Goal: Check status: Check status

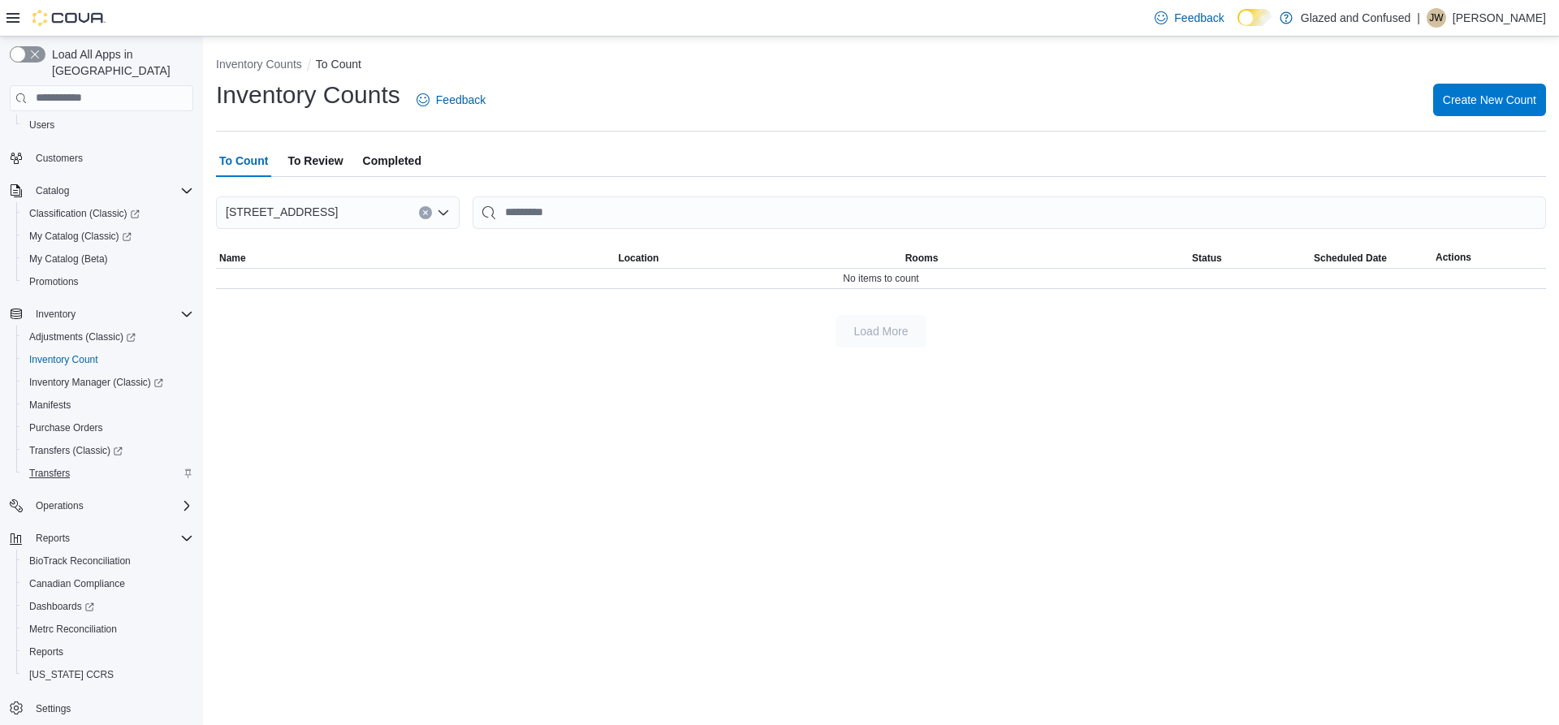
scroll to position [88, 0]
click at [56, 643] on span "Reports" at bounding box center [46, 649] width 34 height 13
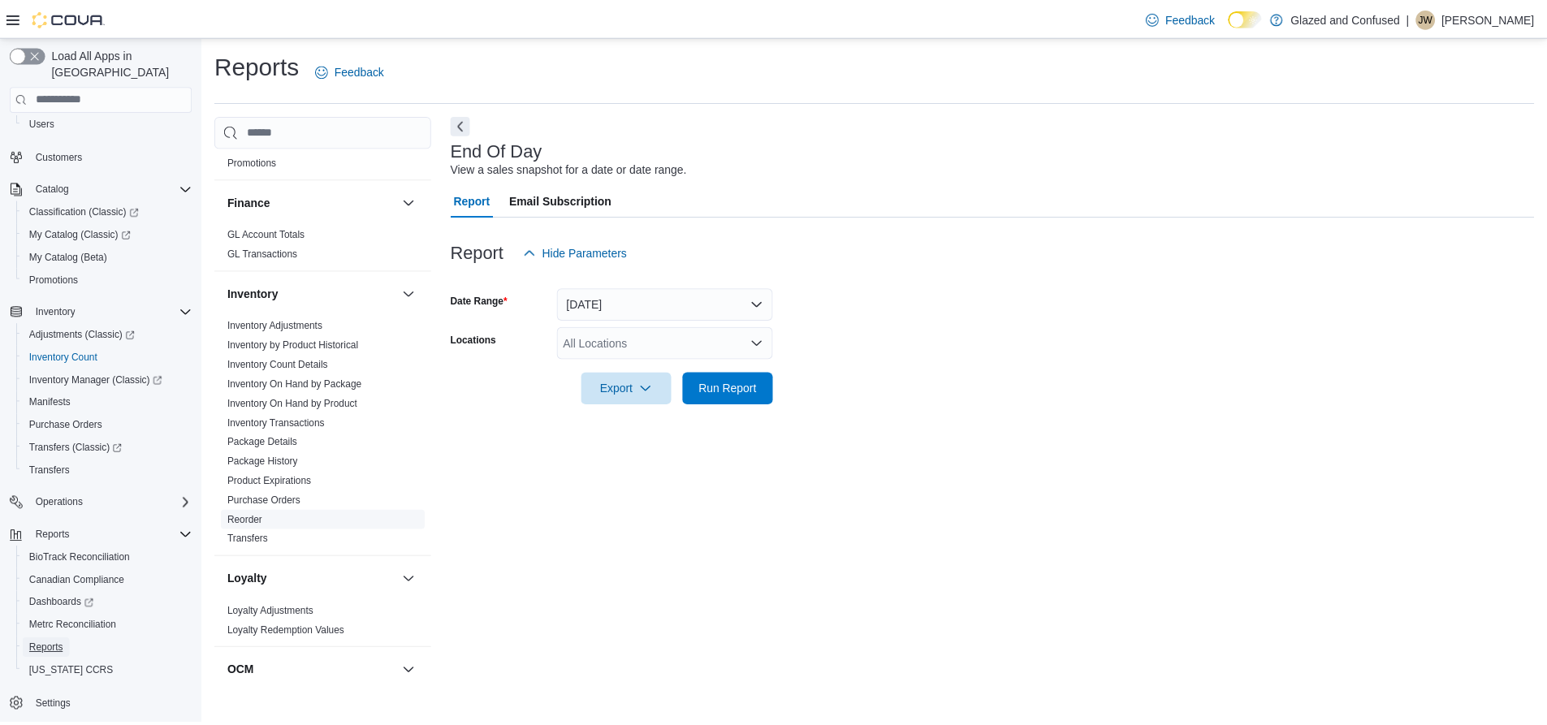
scroll to position [487, 0]
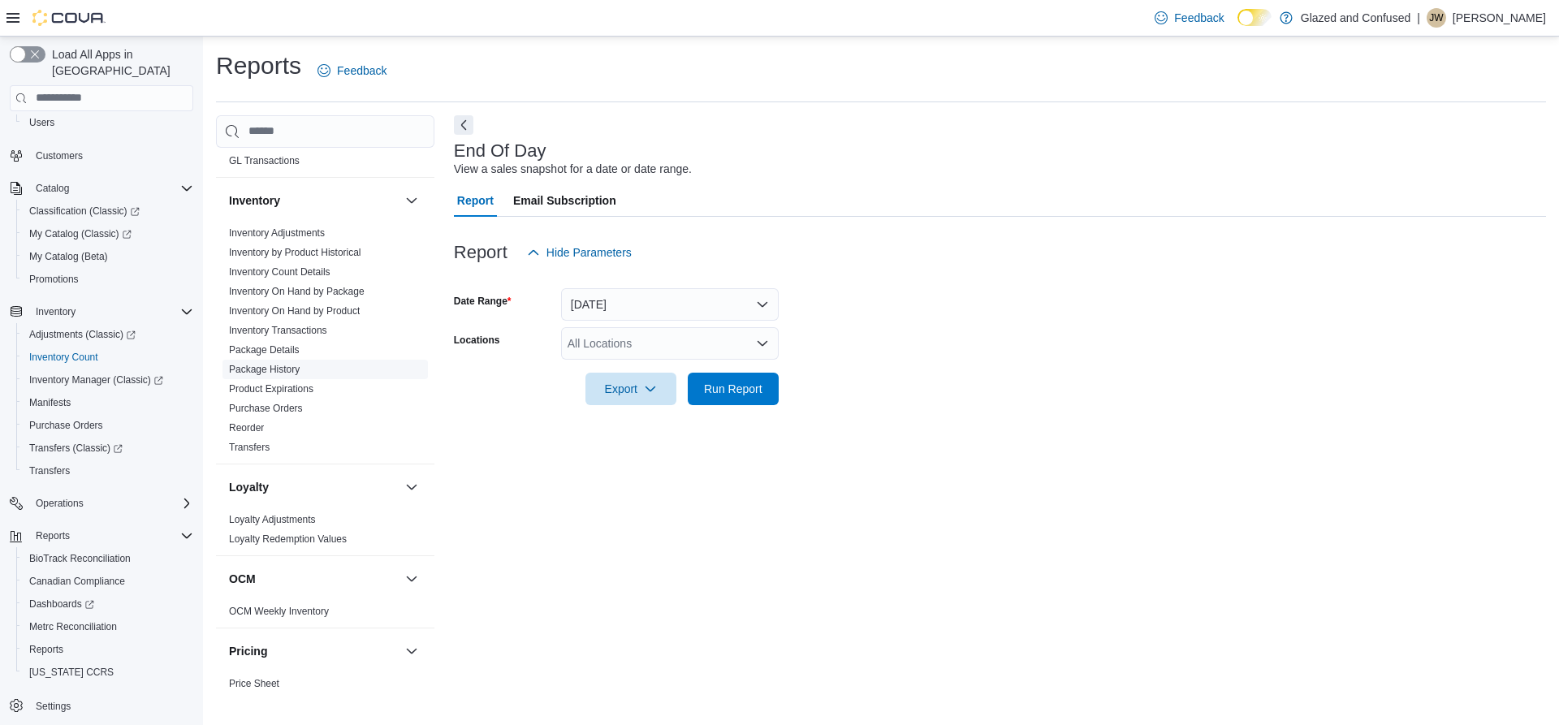
click at [284, 364] on link "Package History" at bounding box center [264, 369] width 71 height 11
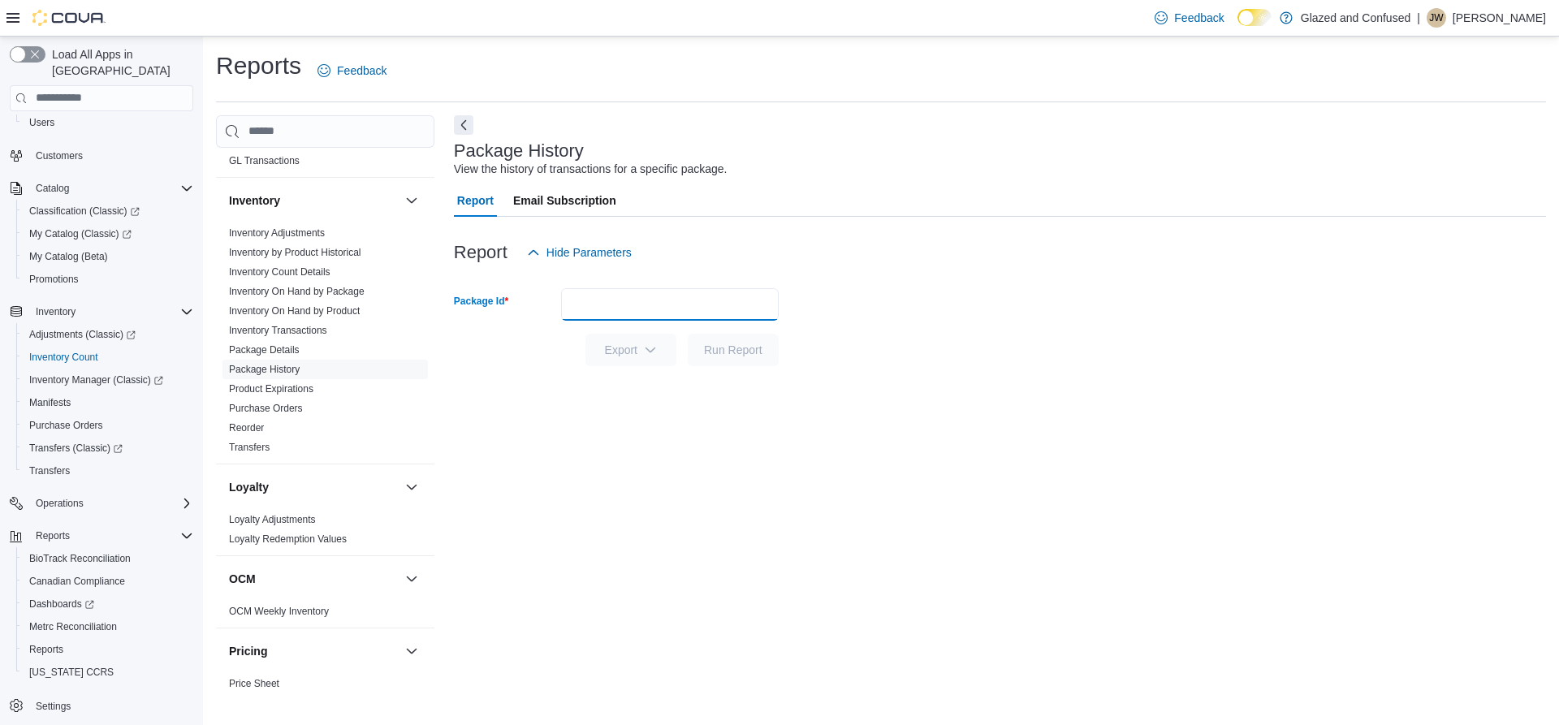
paste input "**********"
type input "**********"
click at [719, 355] on span "Run Report" at bounding box center [733, 349] width 58 height 16
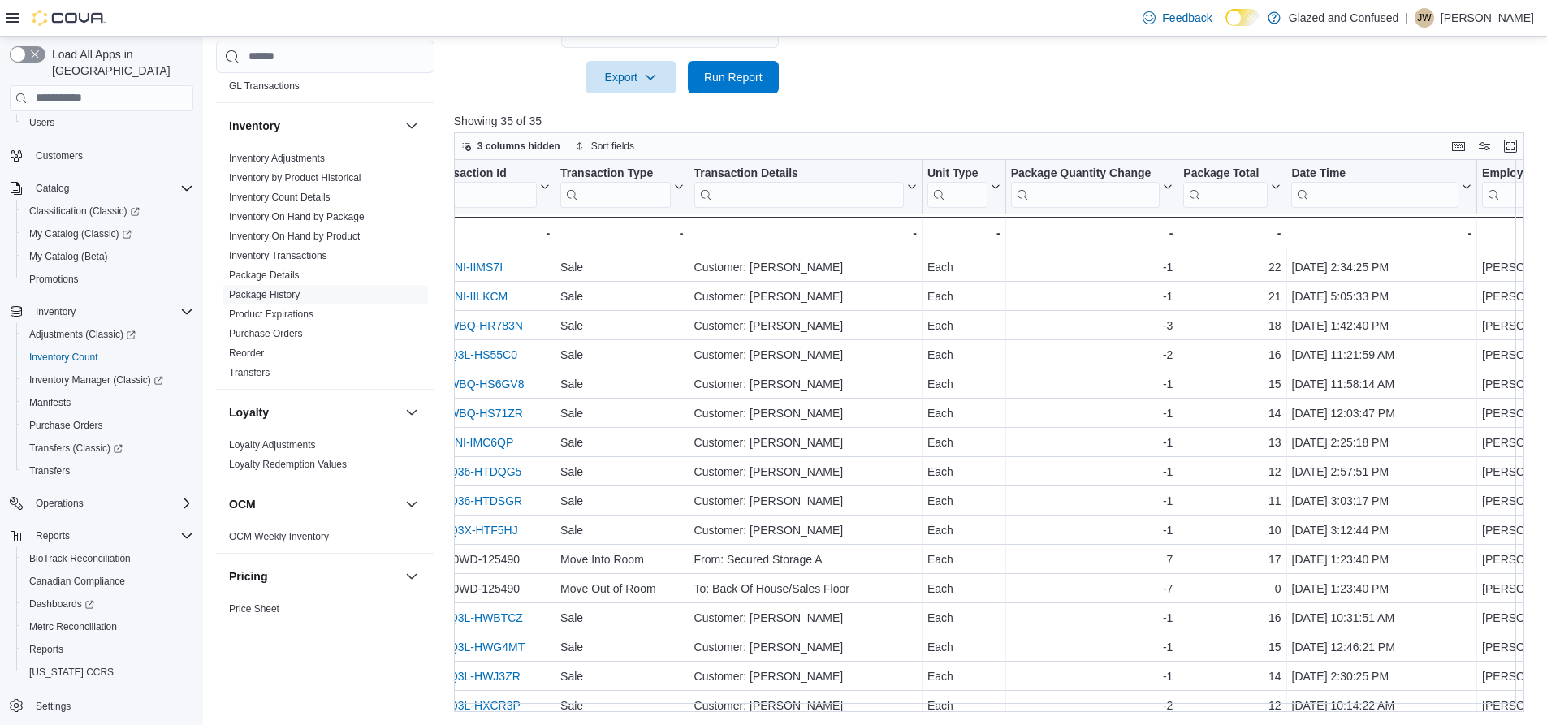
scroll to position [405, 626]
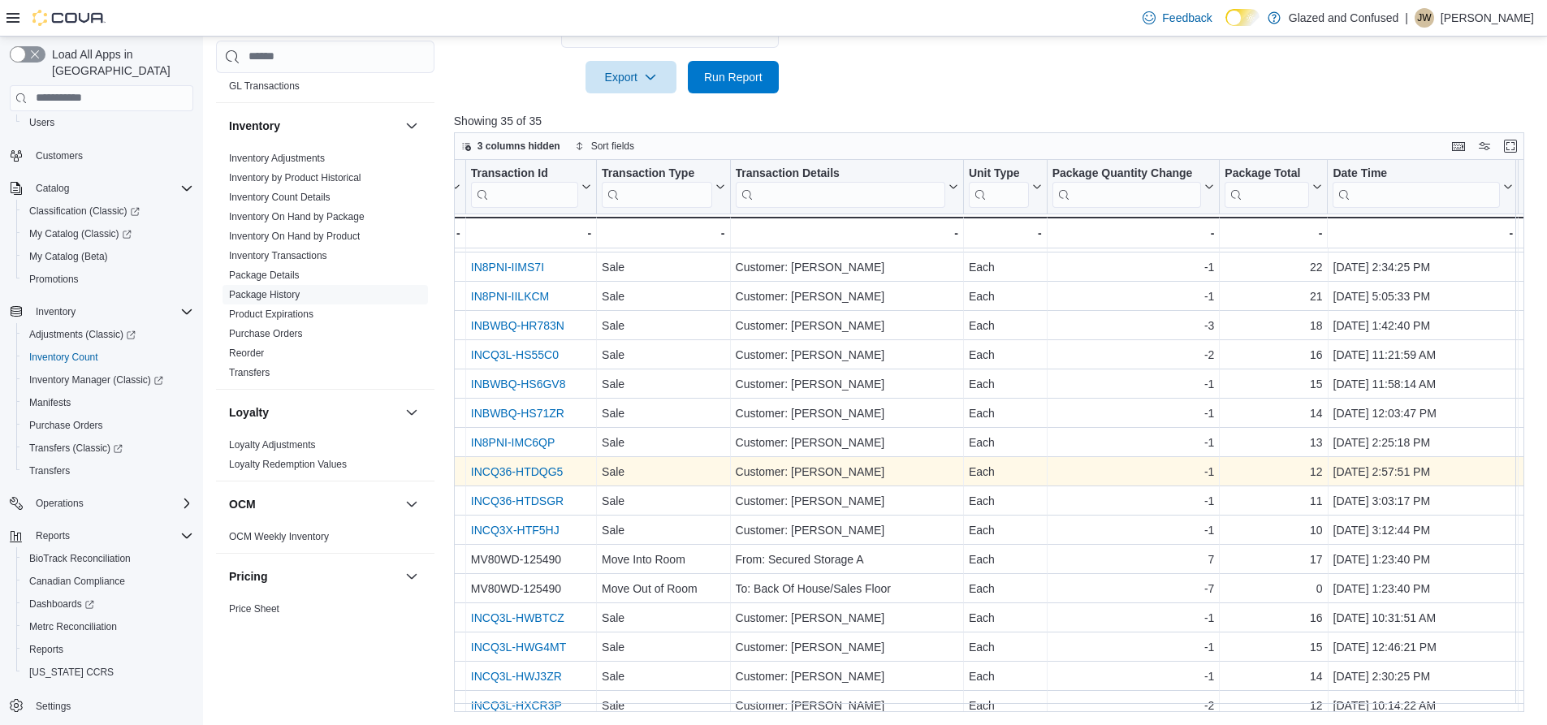
click at [533, 469] on link "INCQ36-HTDQG5" at bounding box center [517, 471] width 93 height 13
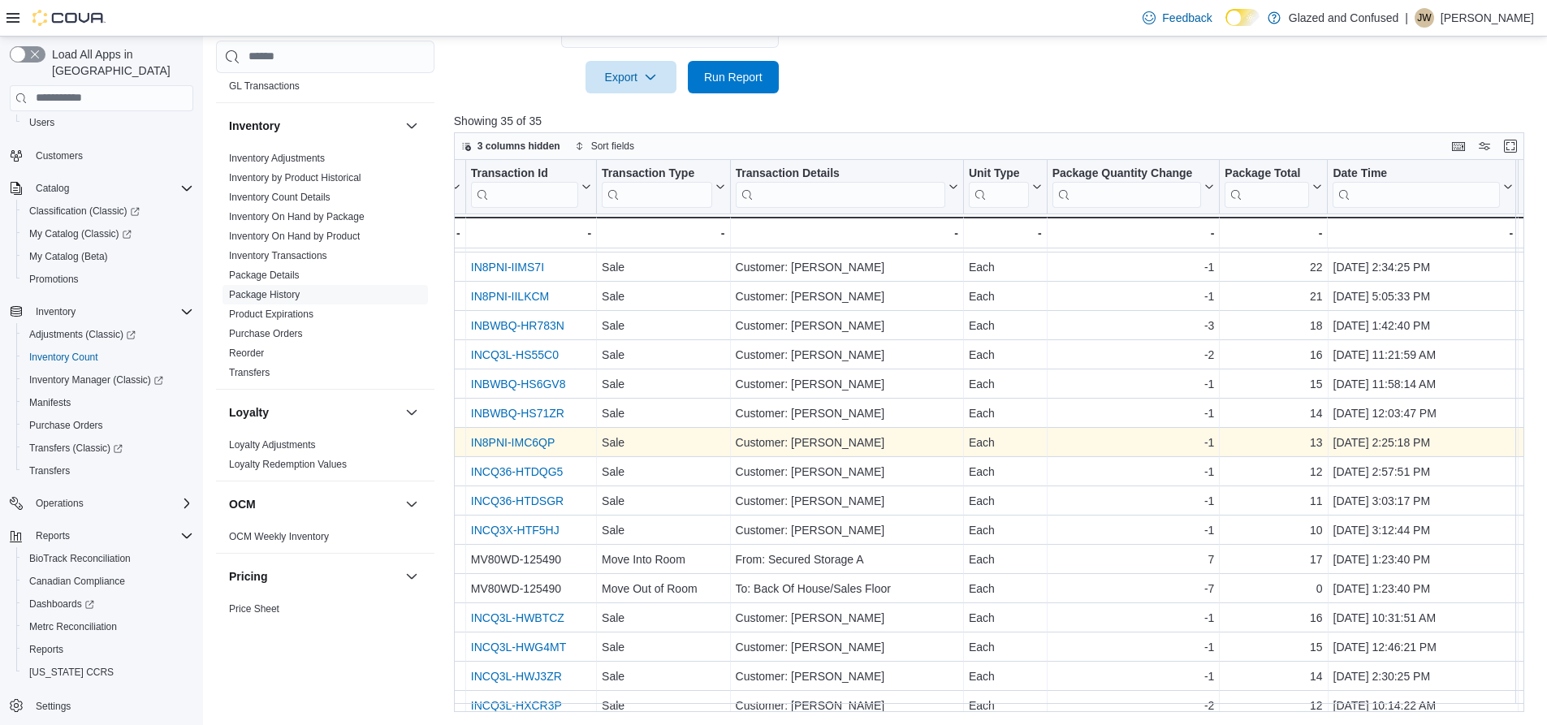
click at [520, 442] on link "IN8PNI-IMC6QP" at bounding box center [513, 442] width 84 height 13
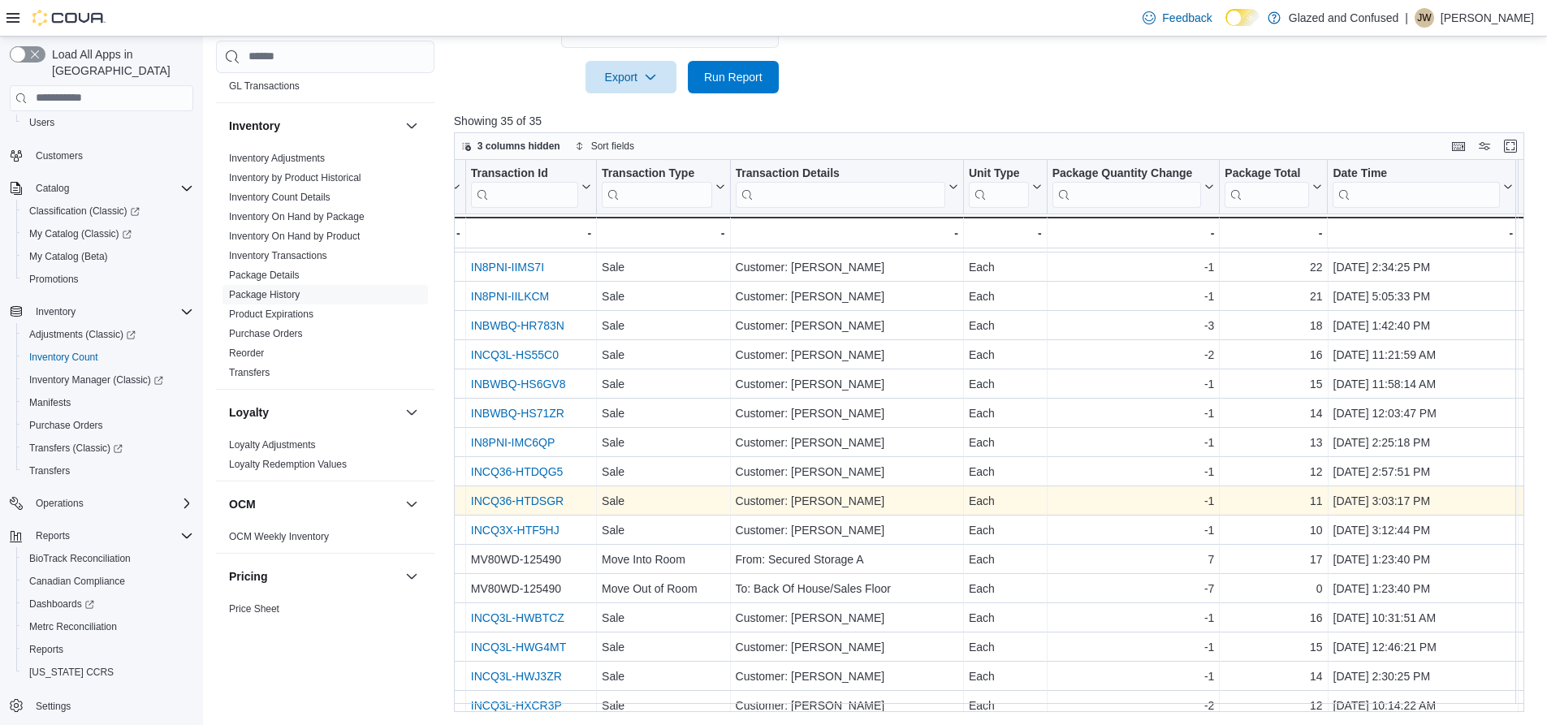
click at [546, 502] on link "INCQ36-HTDSGR" at bounding box center [517, 500] width 93 height 13
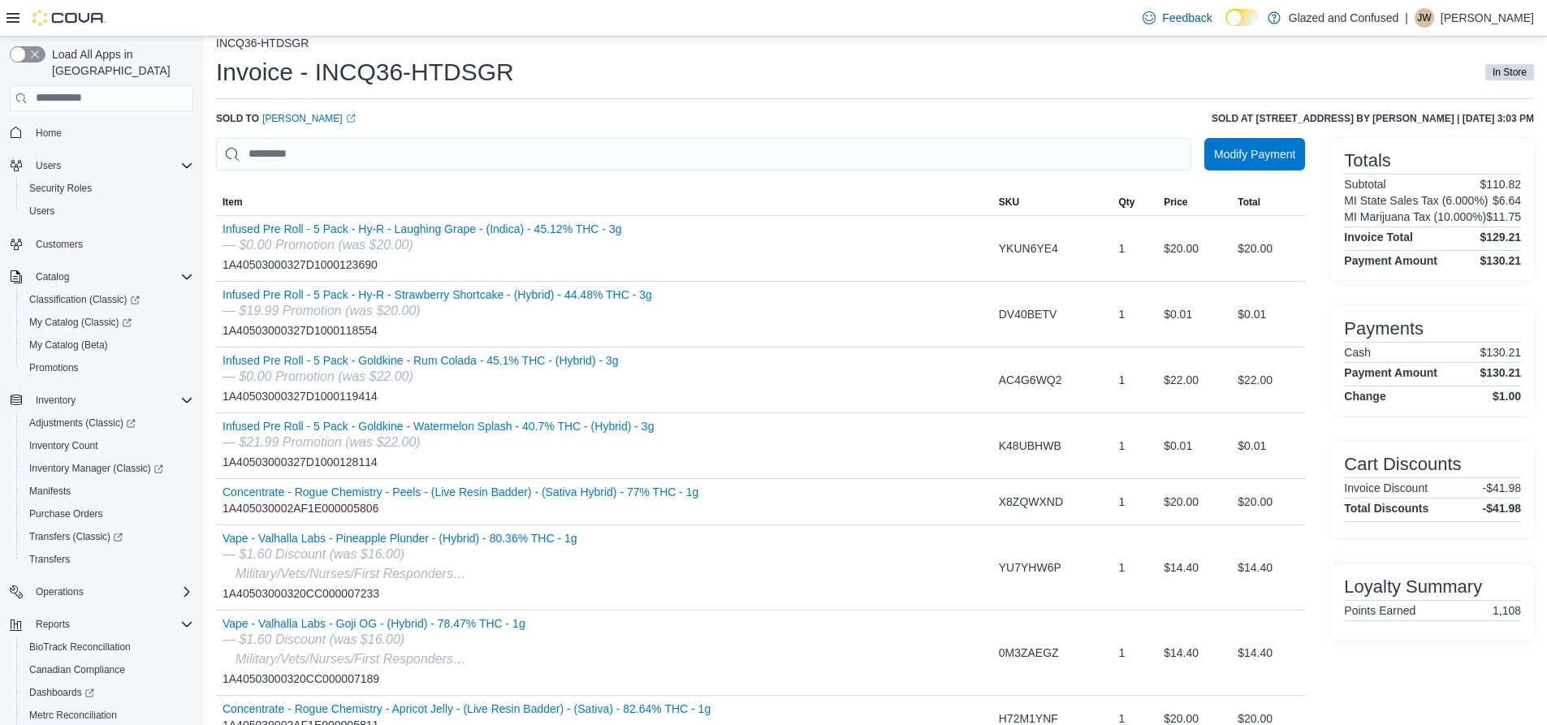
scroll to position [101, 0]
